Goal: Task Accomplishment & Management: Manage account settings

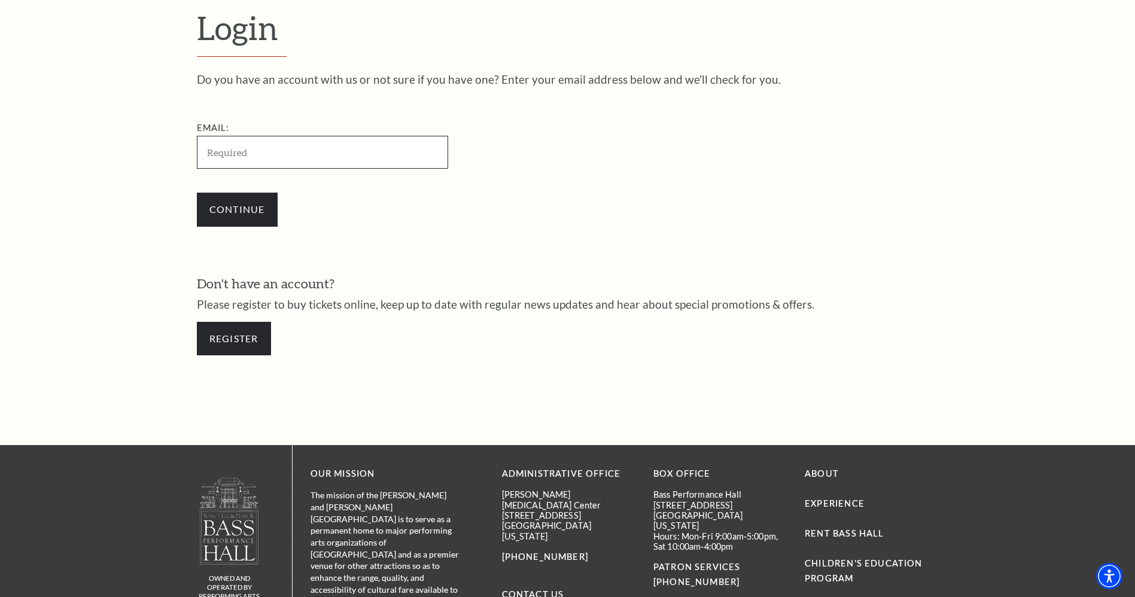
scroll to position [400, 0]
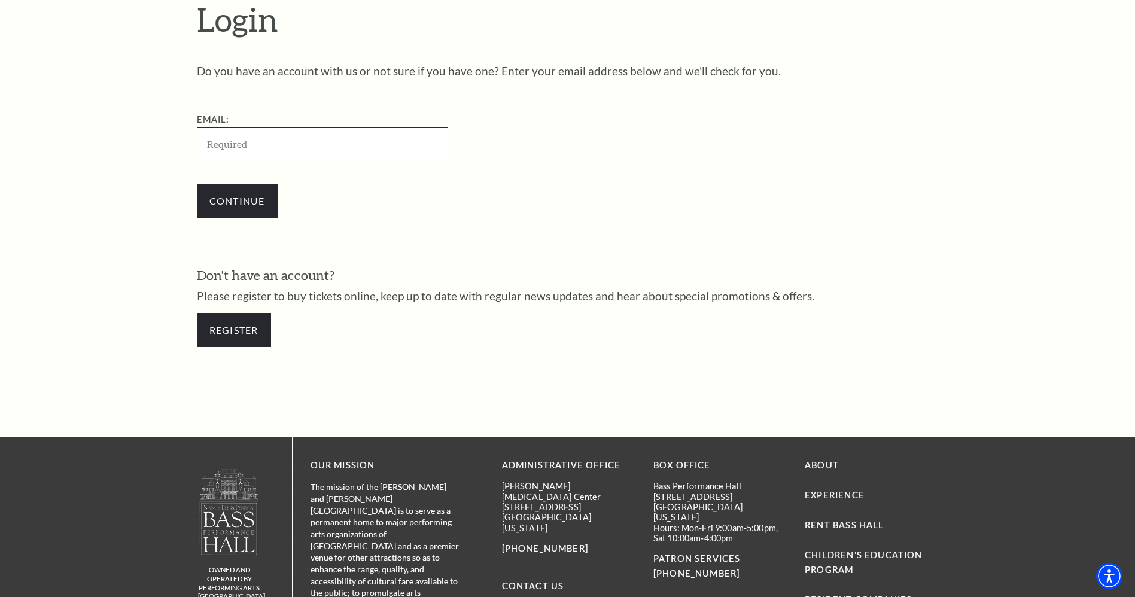
click at [349, 141] on input "Email:" at bounding box center [322, 143] width 251 height 33
paste input "heartgrant388@gmail.com"
click at [253, 200] on div "Continue" at bounding box center [382, 200] width 371 height 57
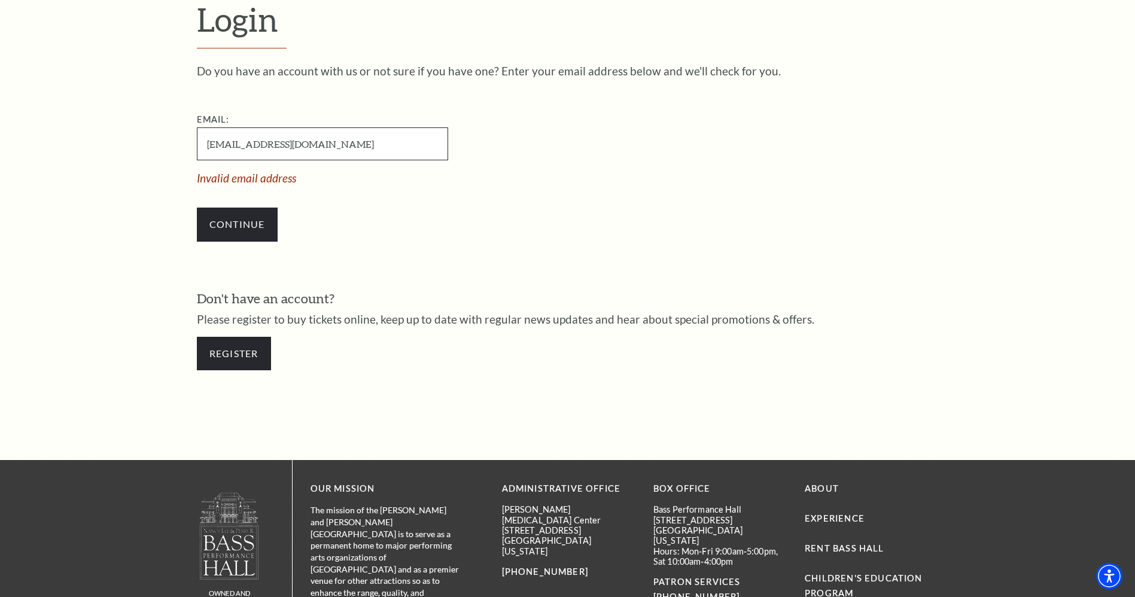
click at [211, 145] on input "heartgrant388@gmail.com" at bounding box center [322, 143] width 251 height 33
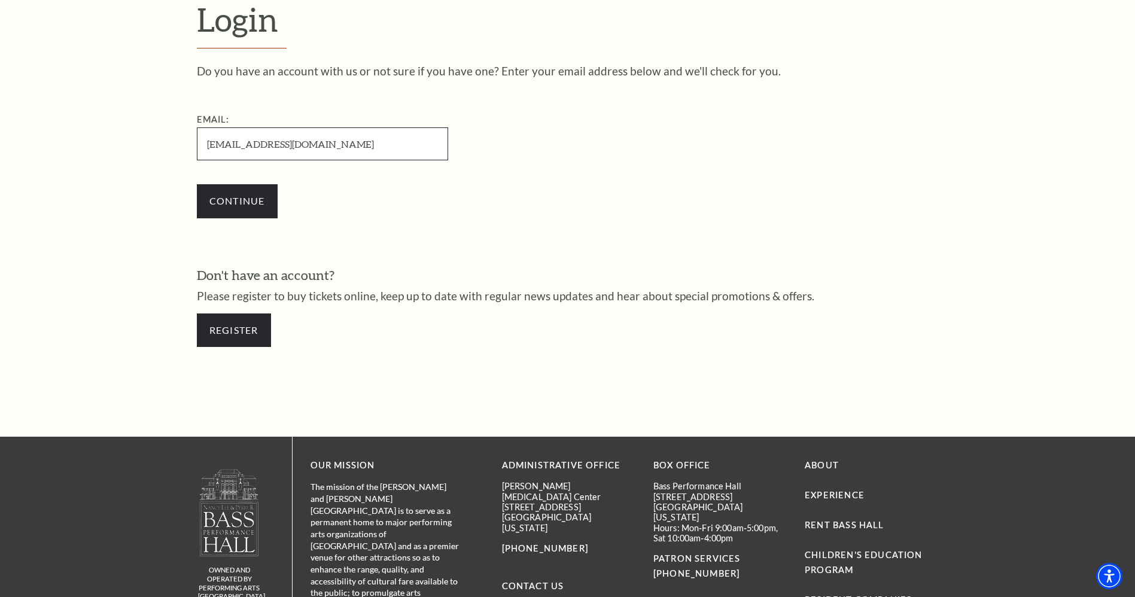
type input "heartgrant388@gmail.com"
click at [197, 184] on input "Continue" at bounding box center [237, 201] width 81 height 34
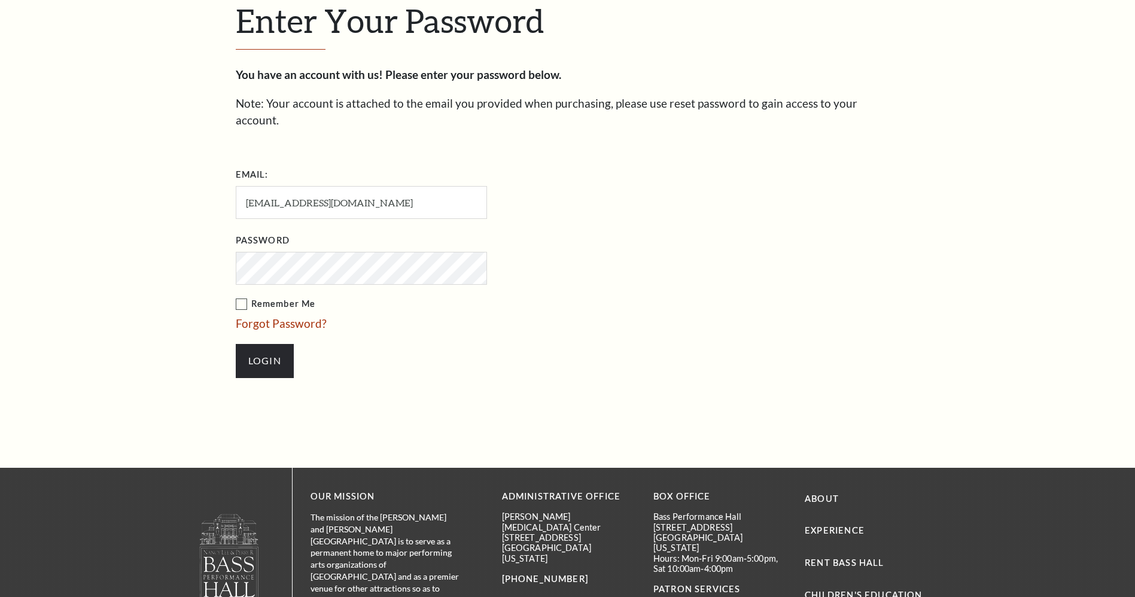
scroll to position [411, 0]
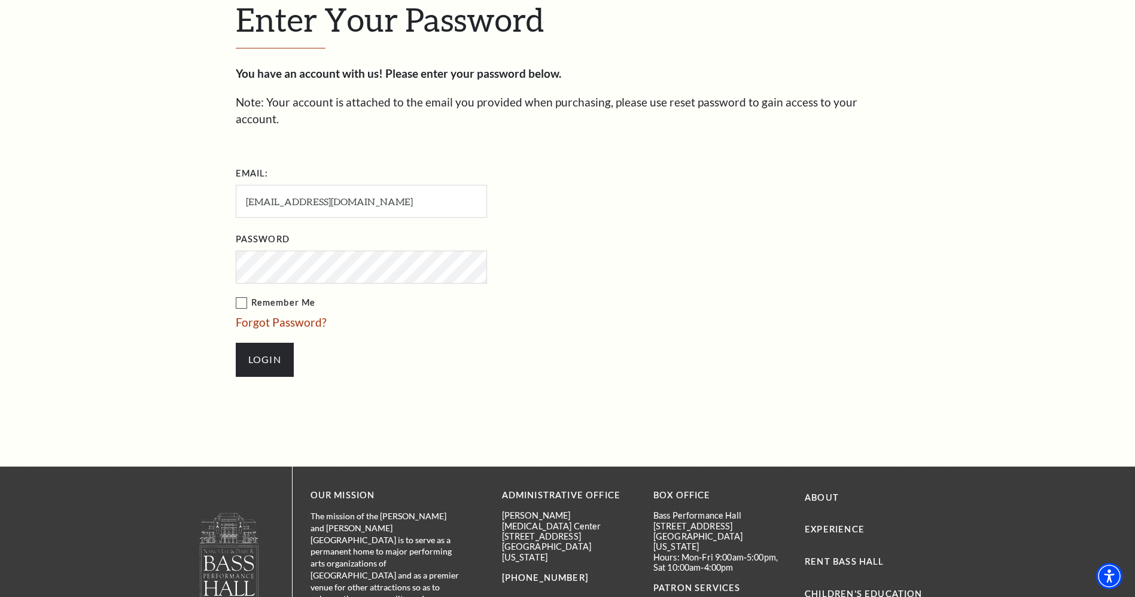
click at [236, 343] on input "Login" at bounding box center [265, 360] width 58 height 34
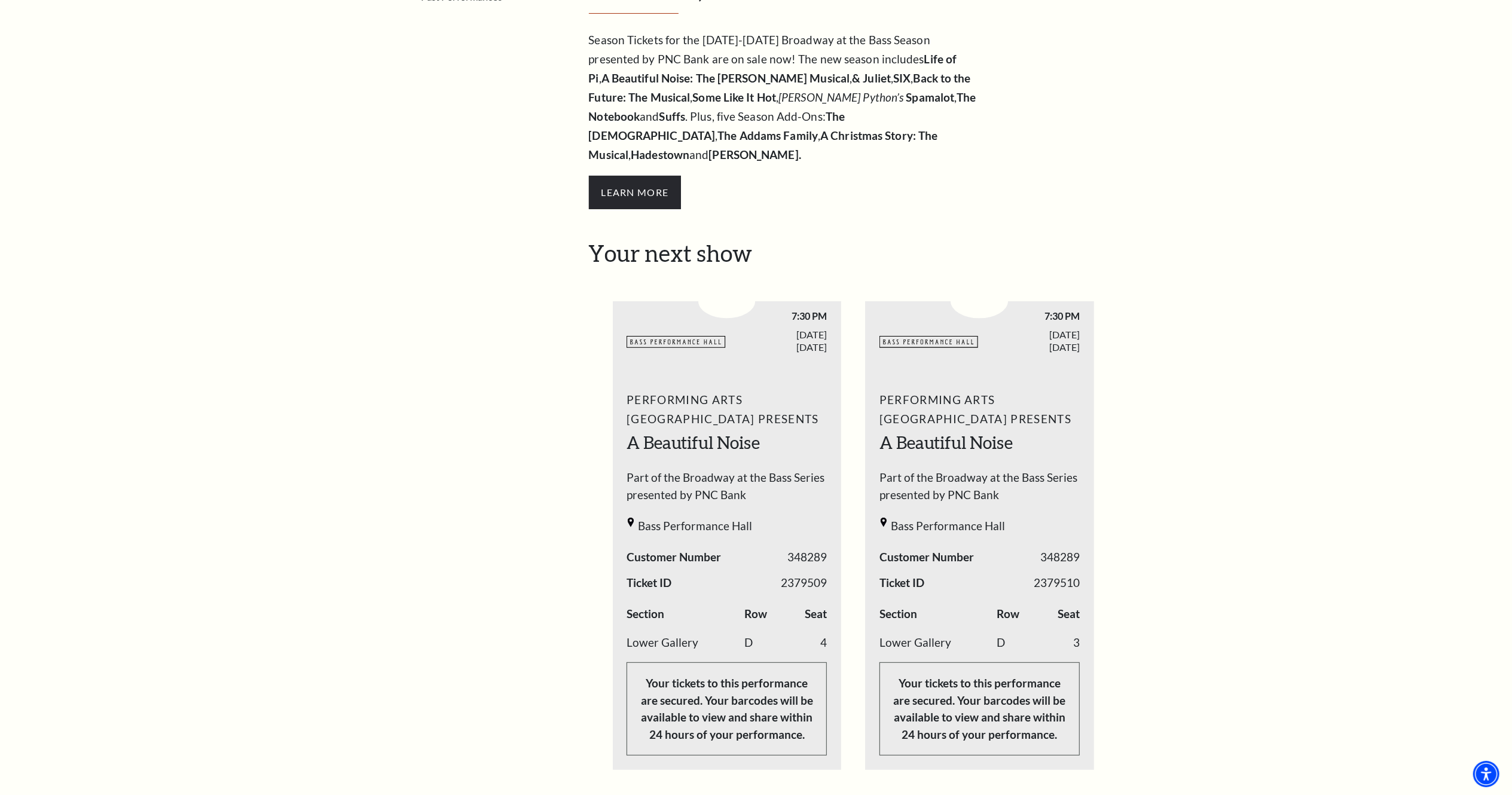
scroll to position [357, 0]
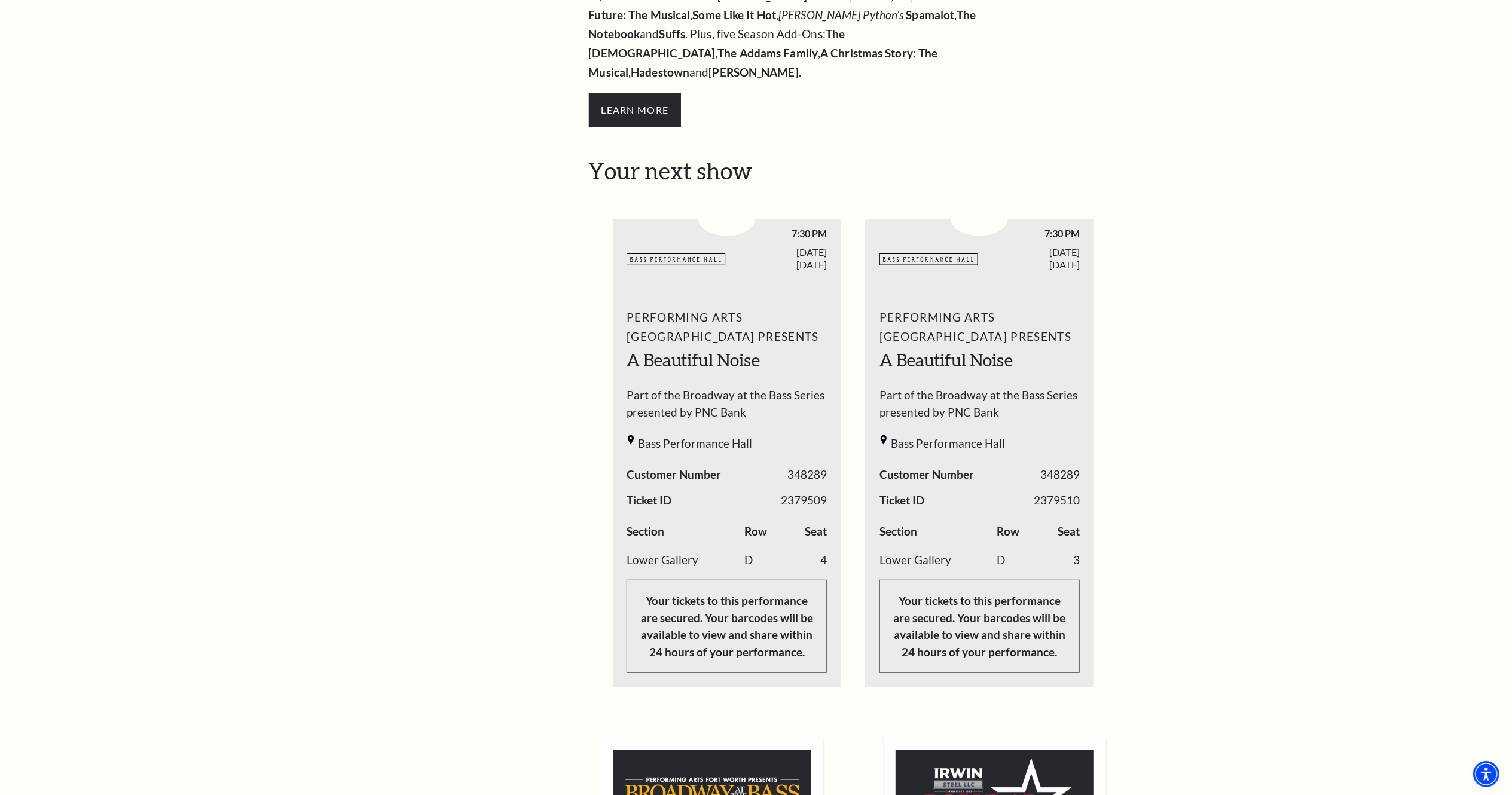
click at [1147, 491] on div "My Account Home My Profile Upcoming Performances Past Performances Loading... M…" at bounding box center [756, 518] width 1512 height 1680
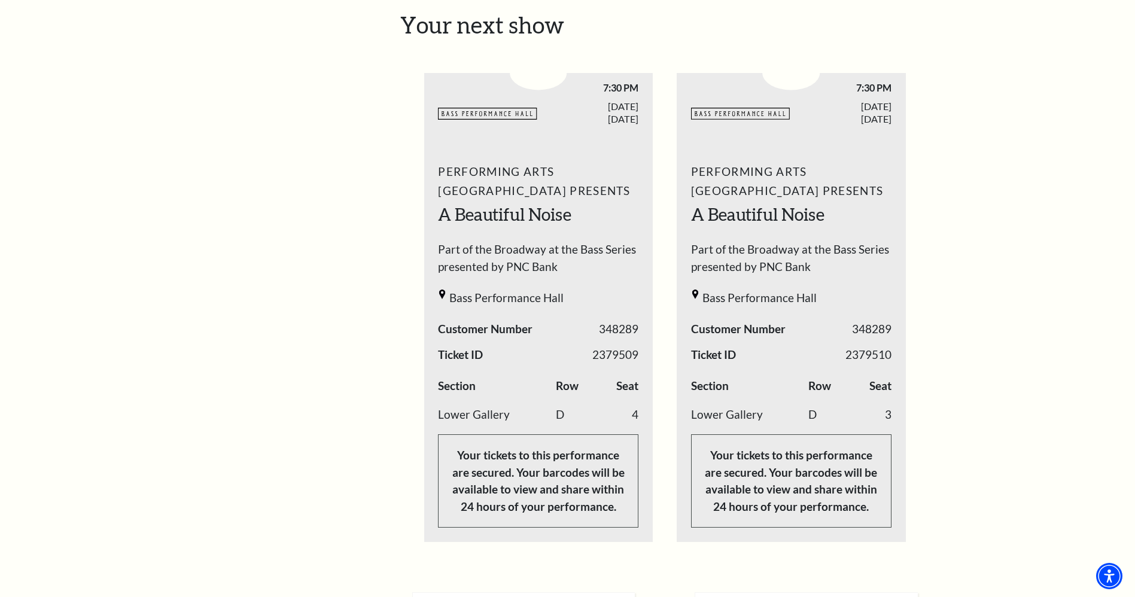
scroll to position [503, 0]
click at [820, 217] on ul "BASSHALL LOGO 7:30 PM [DATE] 348289" at bounding box center [665, 292] width 482 height 497
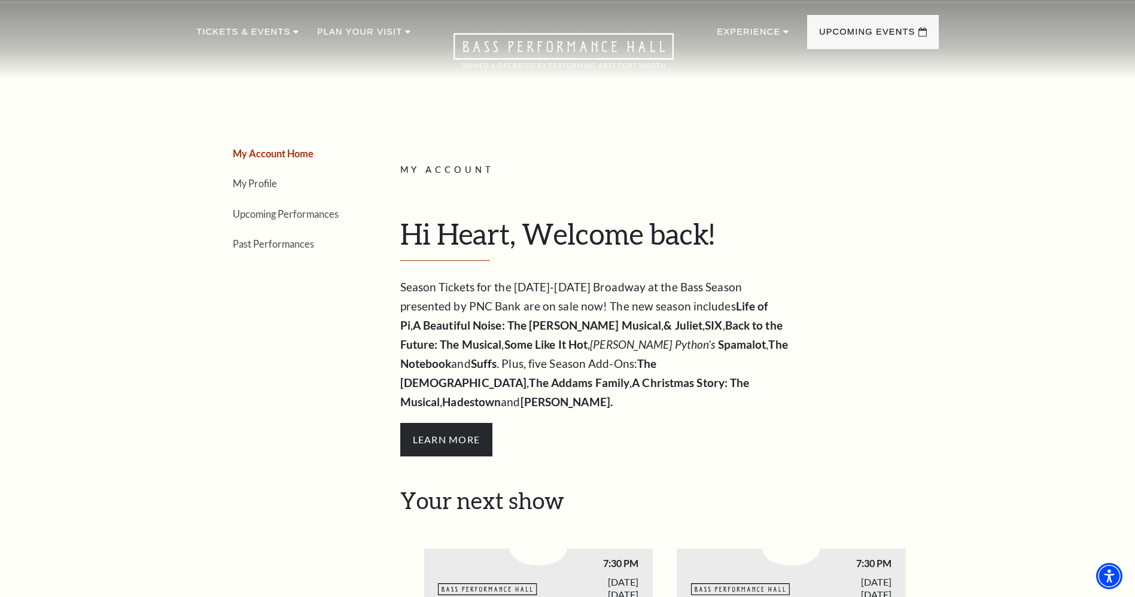
scroll to position [0, 0]
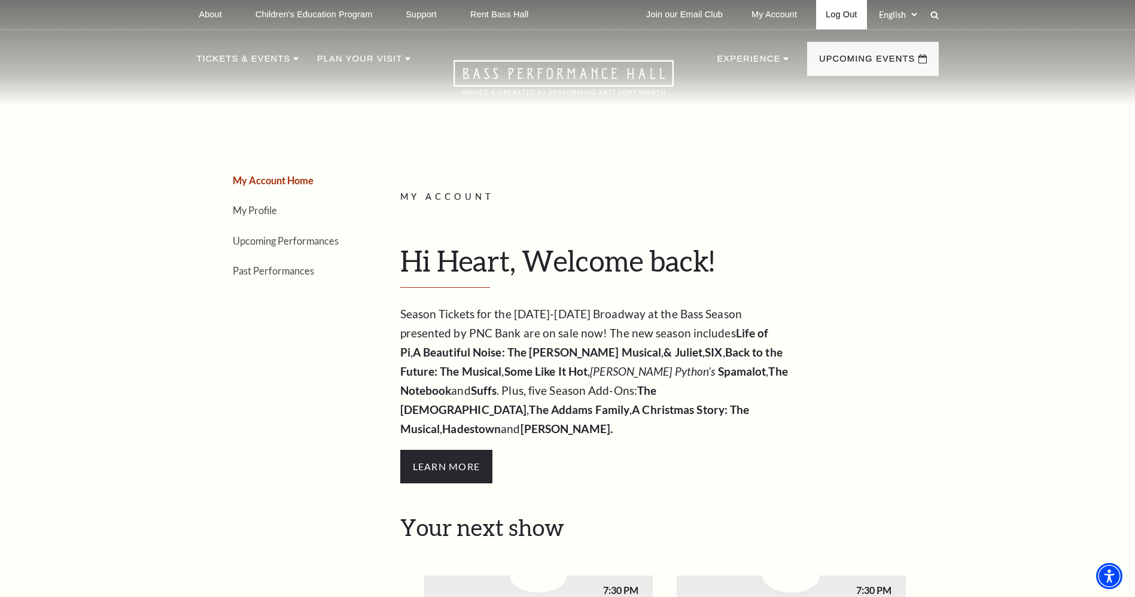
click at [826, 17] on link "Log Out" at bounding box center [841, 14] width 50 height 29
